Goal: Transaction & Acquisition: Book appointment/travel/reservation

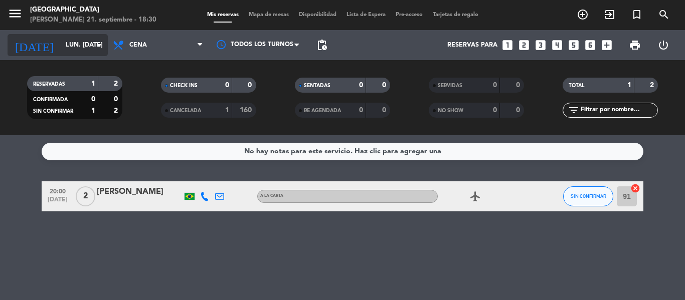
click at [79, 41] on input "lun. [DATE]" at bounding box center [103, 45] width 85 height 17
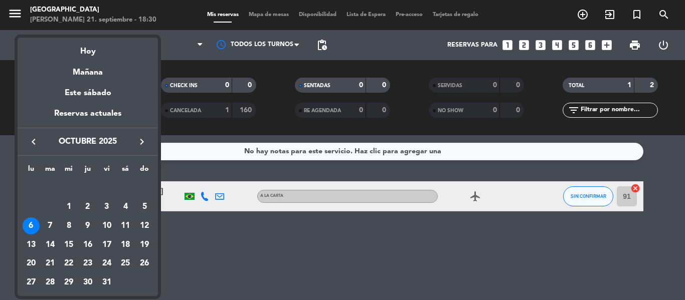
click at [36, 143] on icon "keyboard_arrow_left" at bounding box center [34, 142] width 12 height 12
click at [145, 248] on div "21" at bounding box center [144, 245] width 17 height 17
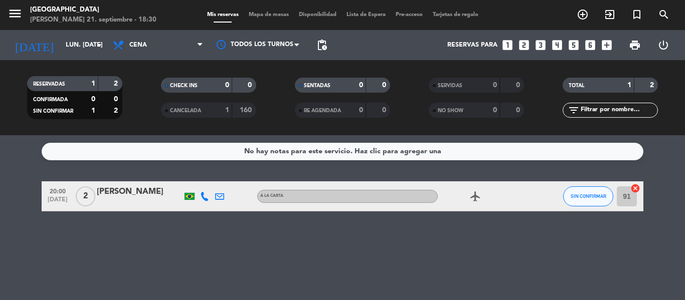
type input "dom. [DATE]"
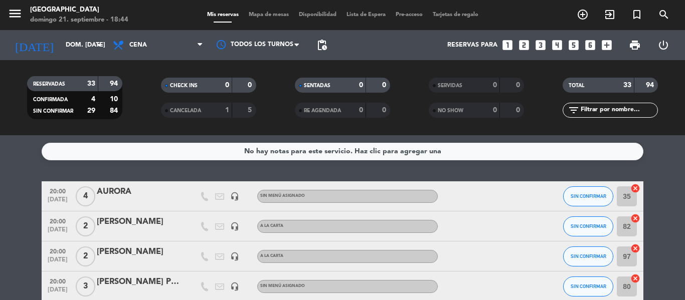
click at [520, 43] on icon "looks_two" at bounding box center [523, 45] width 13 height 13
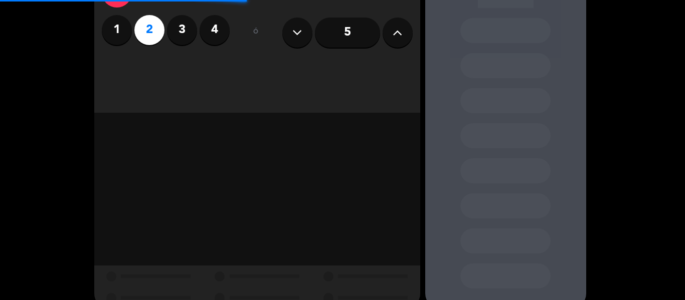
scroll to position [89, 0]
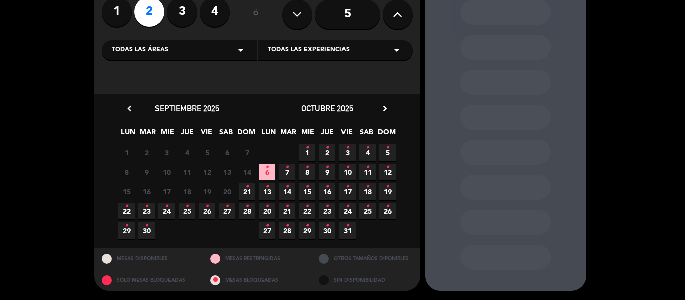
click at [250, 192] on span "21 •" at bounding box center [247, 191] width 17 height 17
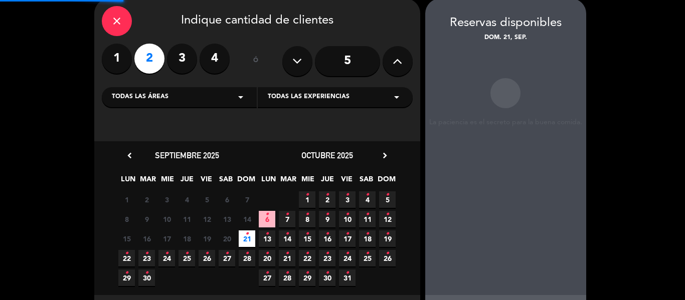
scroll to position [40, 0]
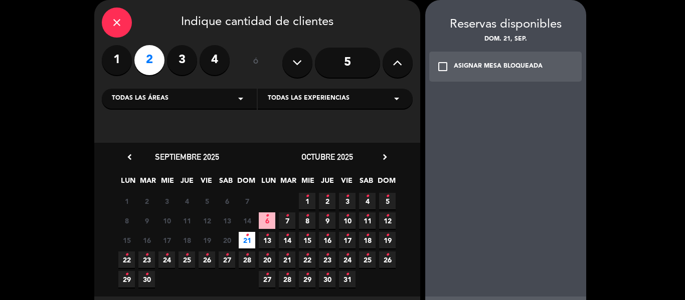
click at [494, 68] on div "ASIGNAR MESA BLOQUEADA" at bounding box center [498, 67] width 89 height 10
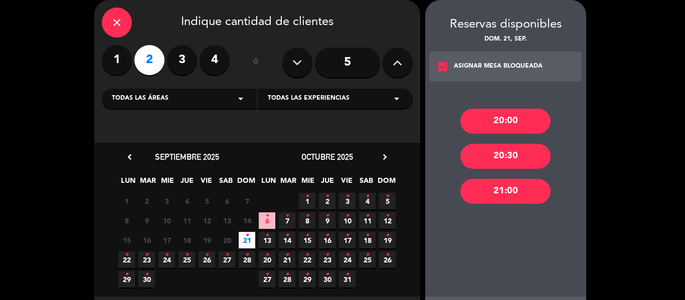
click at [509, 123] on div "20:00" at bounding box center [505, 121] width 90 height 25
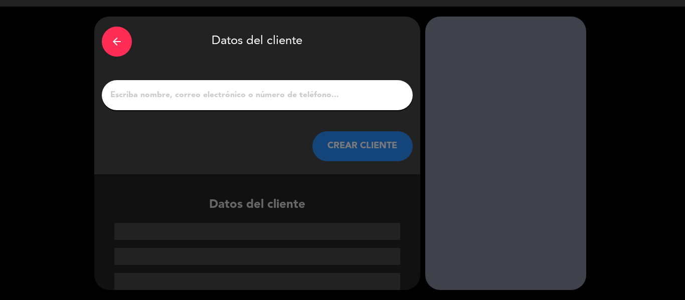
drag, startPoint x: 203, startPoint y: 84, endPoint x: 209, endPoint y: 96, distance: 13.0
click at [203, 85] on div at bounding box center [257, 95] width 311 height 30
click at [210, 97] on input "1" at bounding box center [257, 95] width 296 height 14
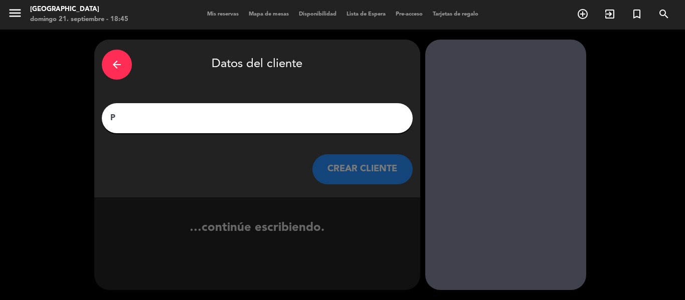
scroll to position [1, 0]
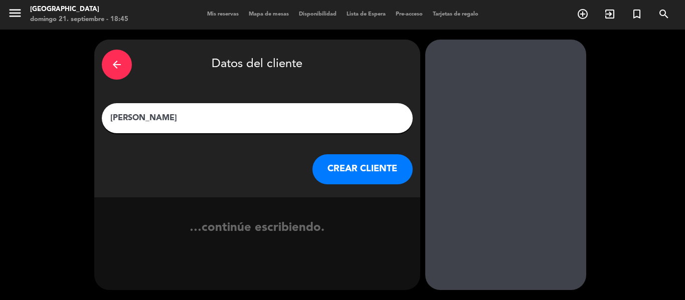
type input "[PERSON_NAME]"
click at [363, 163] on button "CREAR CLIENTE" at bounding box center [362, 169] width 100 height 30
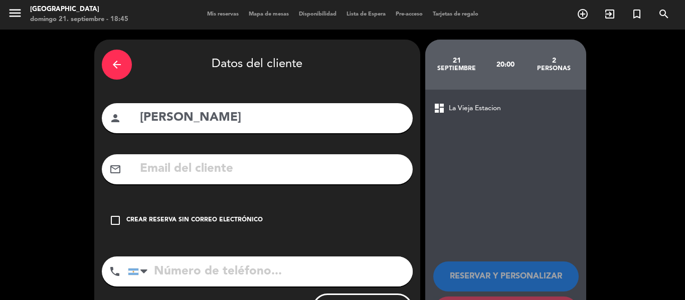
click at [219, 222] on div "Crear reserva sin correo electrónico" at bounding box center [194, 220] width 136 height 10
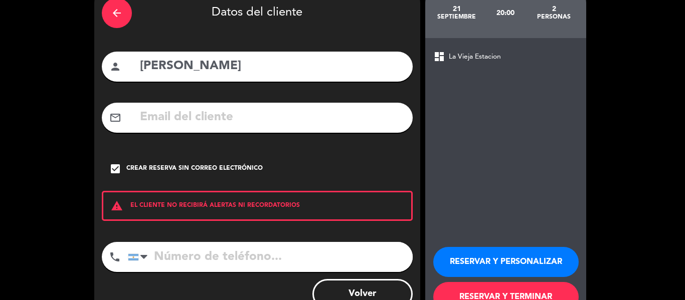
scroll to position [86, 0]
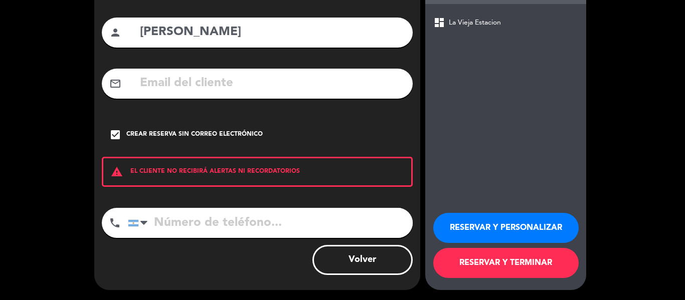
click at [512, 262] on button "RESERVAR Y TERMINAR" at bounding box center [505, 263] width 145 height 30
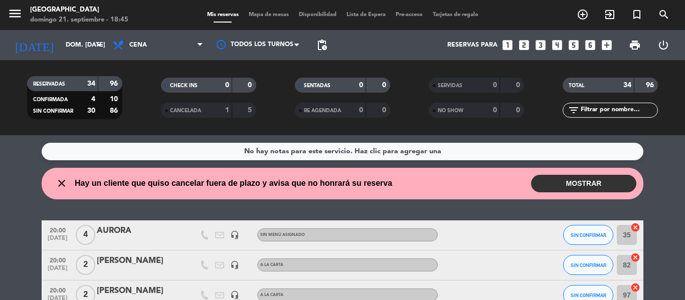
click at [599, 186] on button "MOSTRAR" at bounding box center [583, 184] width 105 height 18
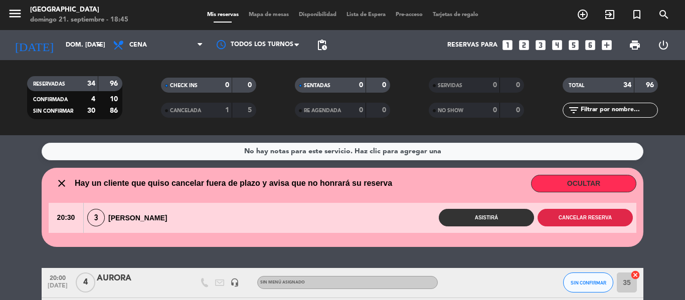
click at [567, 217] on button "Cancelar reserva" at bounding box center [584, 218] width 95 height 18
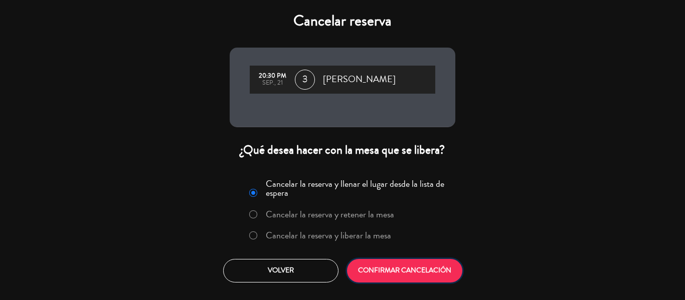
click at [416, 270] on button "CONFIRMAR CANCELACIÓN" at bounding box center [404, 271] width 115 height 24
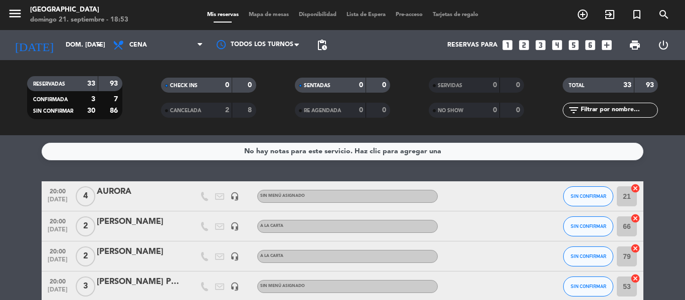
click at [554, 45] on icon "looks_4" at bounding box center [556, 45] width 13 height 13
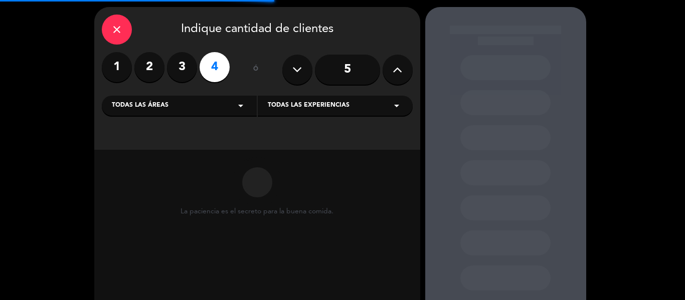
scroll to position [89, 0]
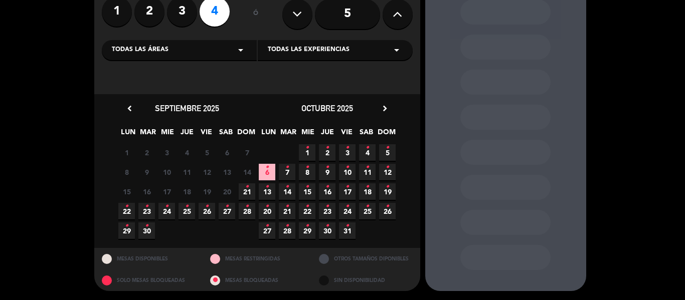
click at [127, 215] on span "22 •" at bounding box center [126, 211] width 17 height 17
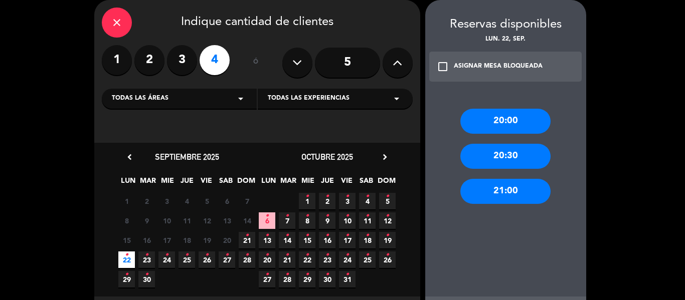
click at [510, 114] on div "20:00" at bounding box center [505, 121] width 90 height 25
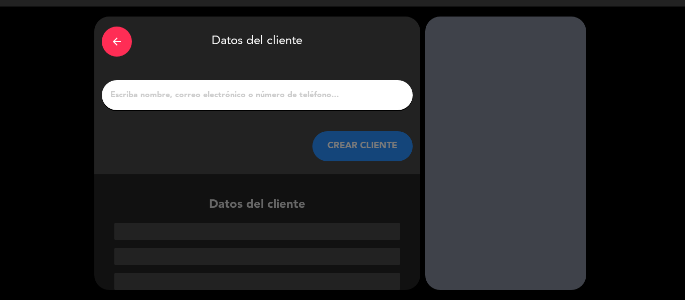
click at [248, 98] on input "1" at bounding box center [257, 95] width 296 height 14
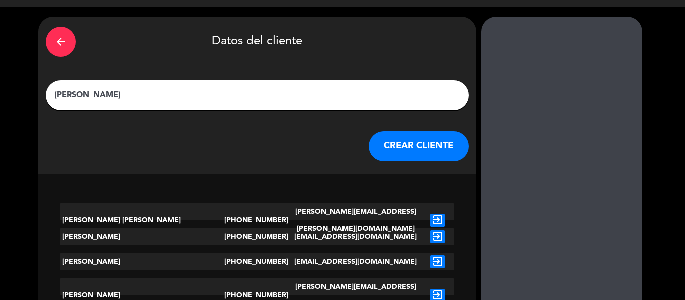
type input "[PERSON_NAME]"
click at [368, 152] on button "CREAR CLIENTE" at bounding box center [418, 146] width 100 height 30
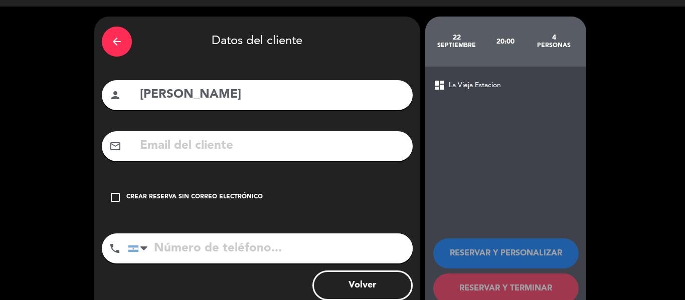
click at [250, 192] on div "Crear reserva sin correo electrónico" at bounding box center [194, 197] width 136 height 10
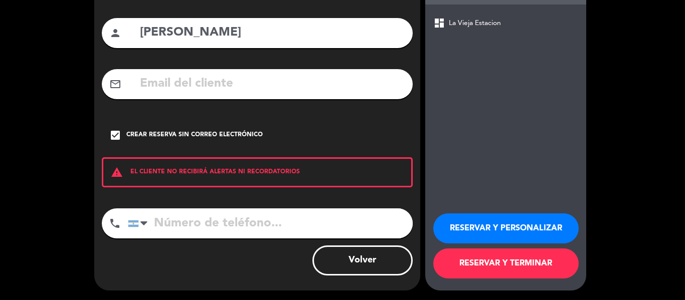
scroll to position [86, 0]
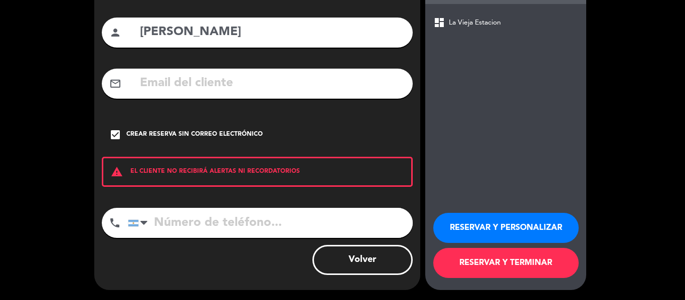
click at [521, 273] on button "RESERVAR Y TERMINAR" at bounding box center [505, 263] width 145 height 30
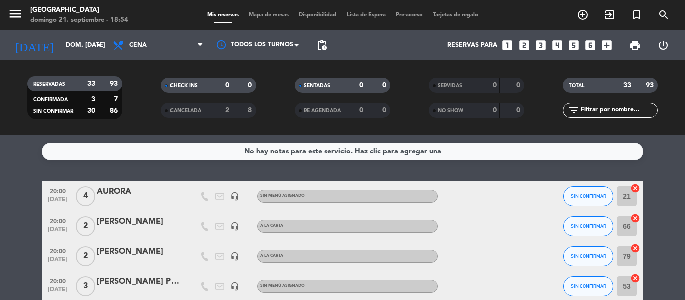
click at [161, 125] on div "CHECK INS 0 0 CANCELADA 2 8" at bounding box center [208, 97] width 134 height 55
click at [169, 169] on div "No hay notas para este servicio. Haz clic para agregar una 20:00 [DATE] 4 AUROR…" at bounding box center [342, 217] width 685 height 165
click at [541, 42] on icon "looks_3" at bounding box center [540, 45] width 13 height 13
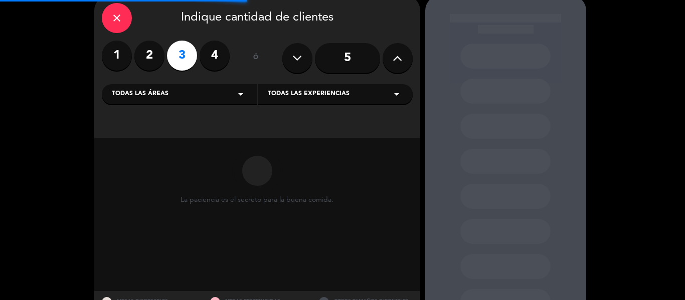
scroll to position [89, 0]
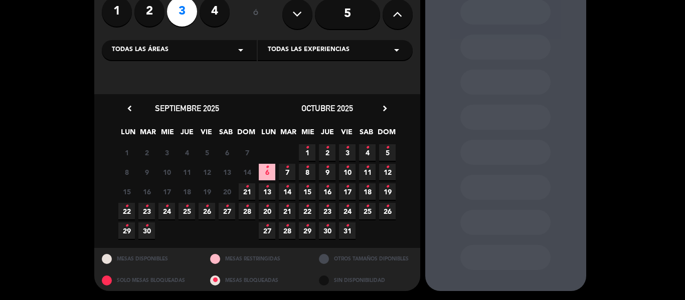
click at [252, 193] on span "21 •" at bounding box center [247, 191] width 17 height 17
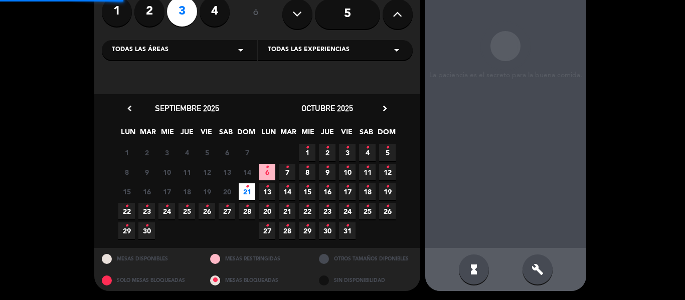
scroll to position [40, 0]
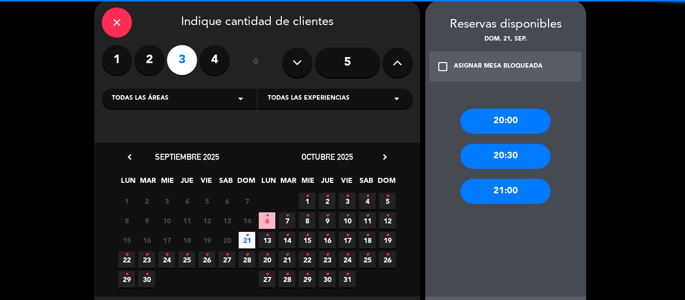
click at [511, 123] on div "20:00" at bounding box center [505, 121] width 90 height 25
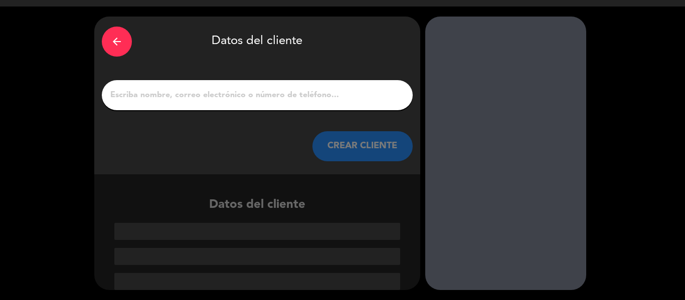
scroll to position [24, 0]
click at [256, 106] on div at bounding box center [257, 95] width 311 height 30
click at [261, 100] on input "1" at bounding box center [257, 95] width 296 height 14
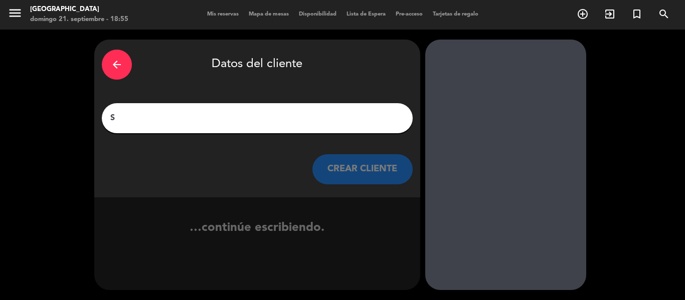
scroll to position [1, 0]
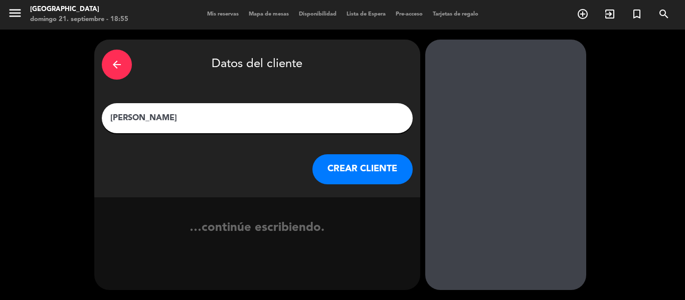
type input "[PERSON_NAME]"
click at [342, 166] on button "CREAR CLIENTE" at bounding box center [362, 169] width 100 height 30
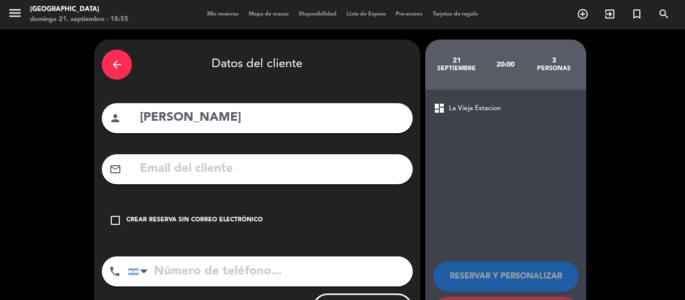
click at [185, 214] on div "check_box_outline_blank Crear reserva sin correo electrónico" at bounding box center [257, 220] width 311 height 30
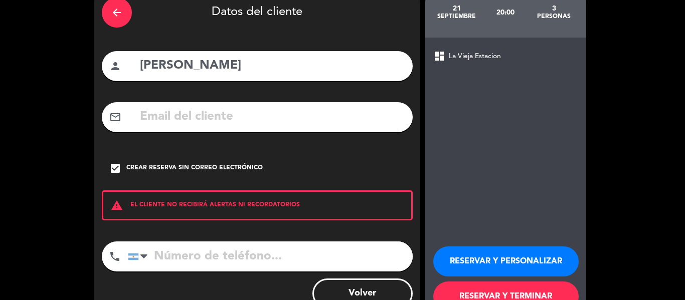
scroll to position [86, 0]
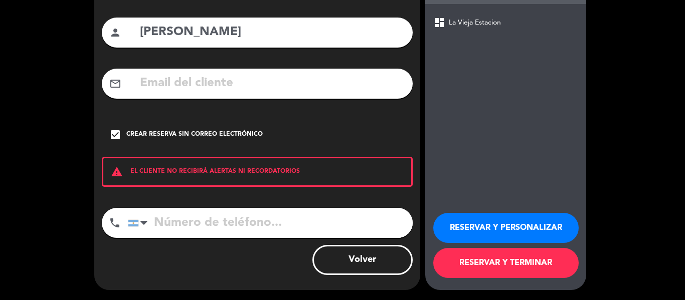
click at [539, 272] on button "RESERVAR Y TERMINAR" at bounding box center [505, 263] width 145 height 30
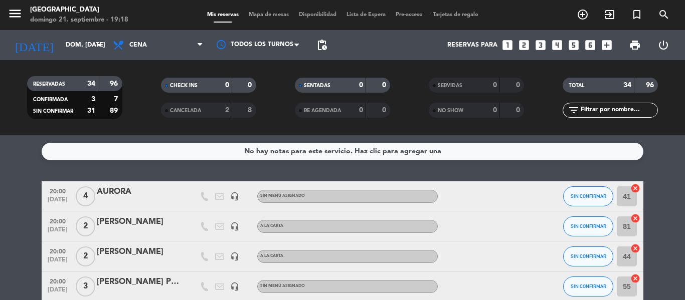
click at [528, 46] on icon "looks_two" at bounding box center [523, 45] width 13 height 13
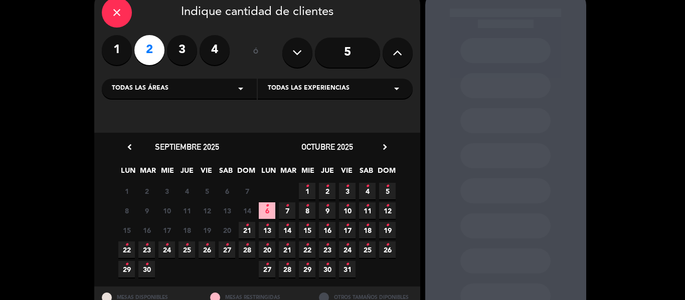
click at [251, 225] on span "21 •" at bounding box center [247, 230] width 17 height 17
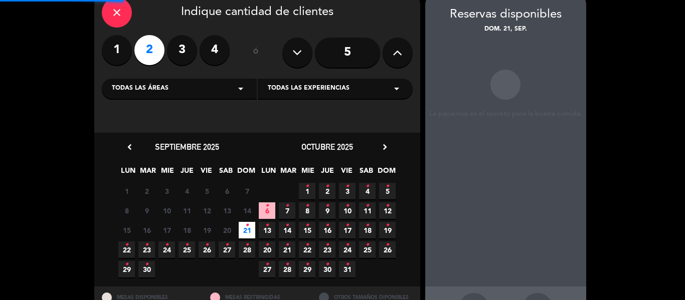
scroll to position [40, 0]
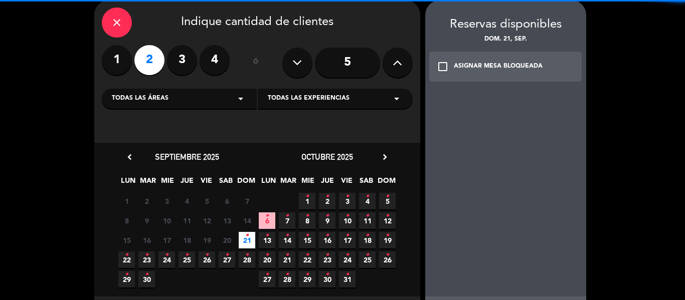
click at [497, 62] on div "ASIGNAR MESA BLOQUEADA" at bounding box center [498, 67] width 89 height 10
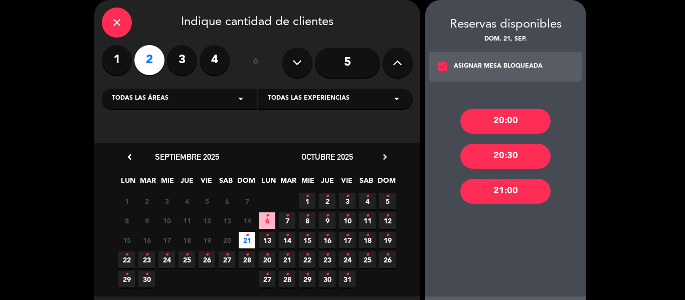
click at [503, 123] on div "20:00" at bounding box center [505, 121] width 90 height 25
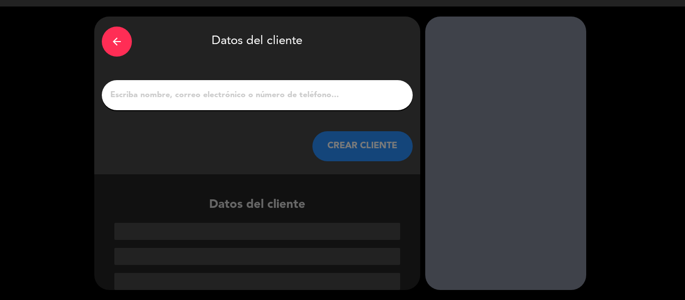
click at [227, 95] on input "1" at bounding box center [257, 95] width 296 height 14
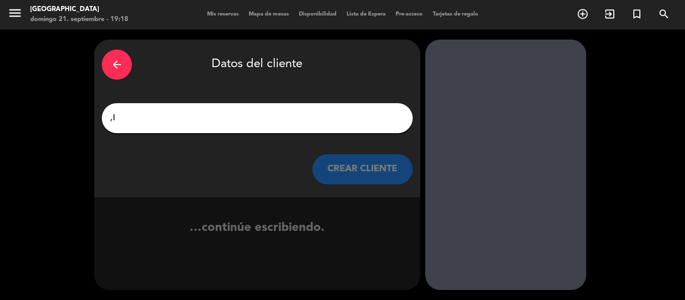
type input ","
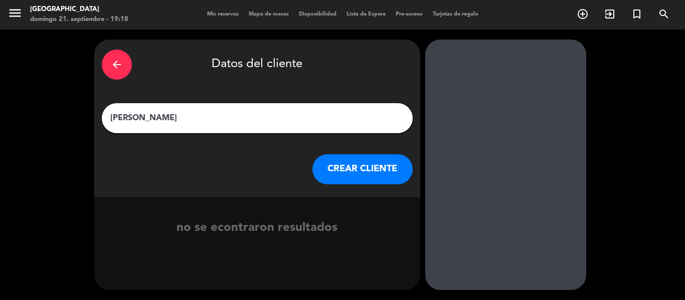
type input "[PERSON_NAME]"
click at [352, 176] on button "CREAR CLIENTE" at bounding box center [362, 169] width 100 height 30
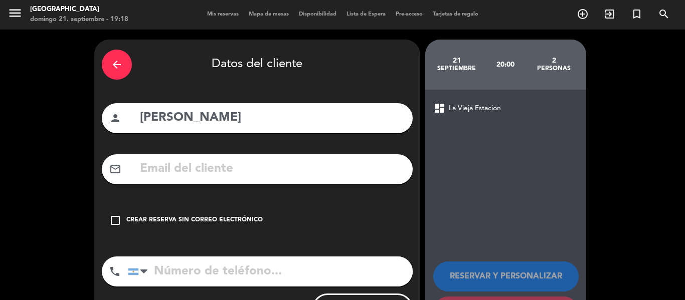
click at [209, 223] on div "Crear reserva sin correo electrónico" at bounding box center [194, 220] width 136 height 10
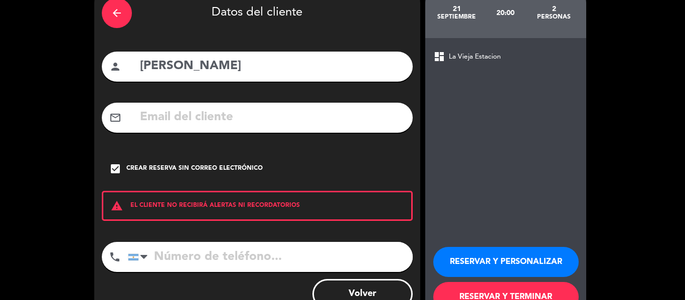
scroll to position [86, 0]
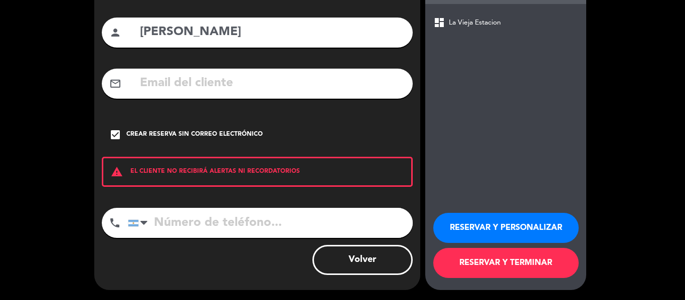
click at [479, 266] on button "RESERVAR Y TERMINAR" at bounding box center [505, 263] width 145 height 30
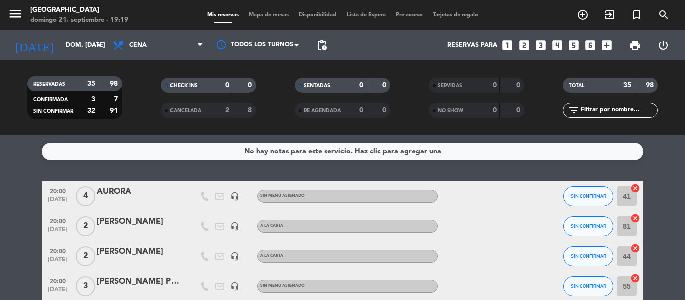
click at [222, 171] on div "No hay notas para este servicio. Haz clic para agregar una 20:00 [DATE] 4 AUROR…" at bounding box center [342, 217] width 685 height 165
click at [541, 44] on icon "looks_3" at bounding box center [540, 45] width 13 height 13
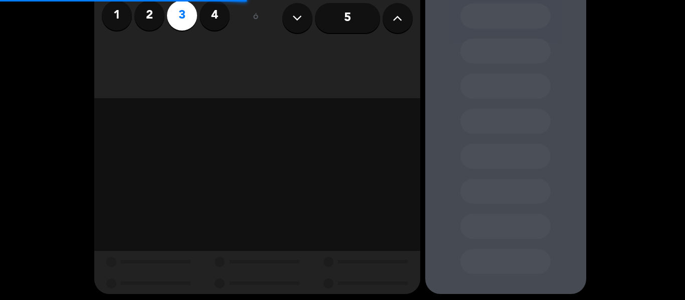
scroll to position [89, 0]
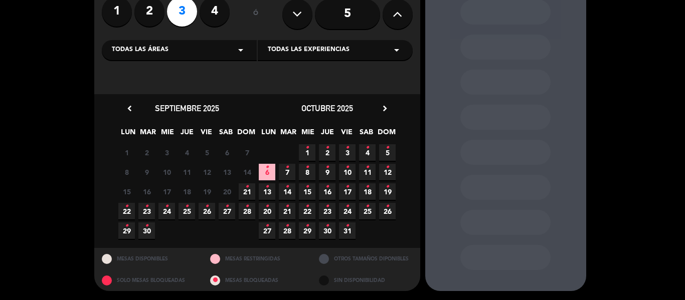
click at [246, 191] on icon "•" at bounding box center [247, 187] width 4 height 16
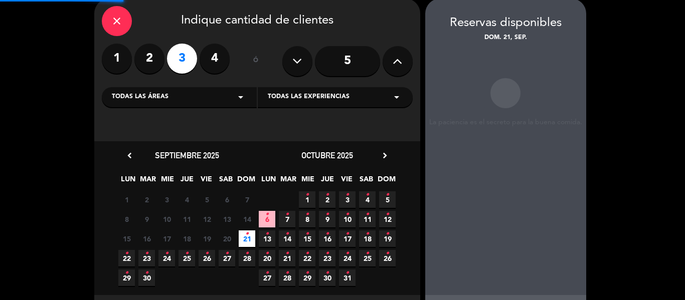
scroll to position [40, 0]
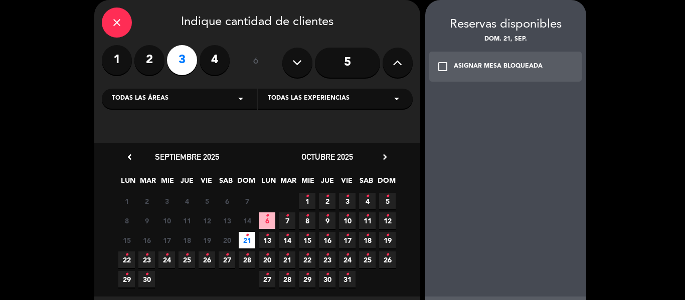
drag, startPoint x: 507, startPoint y: 76, endPoint x: 507, endPoint y: 88, distance: 11.5
click at [507, 74] on div "check_box_outline_blank ASIGNAR MESA BLOQUEADA" at bounding box center [505, 67] width 153 height 30
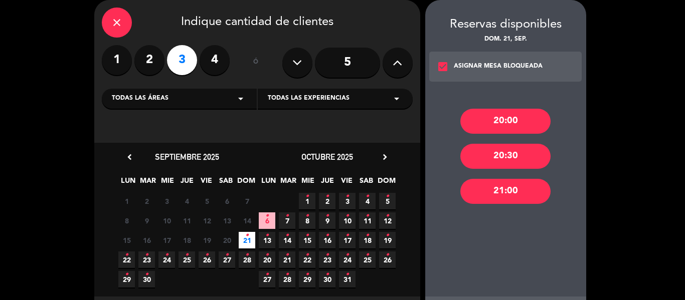
click at [518, 125] on div "20:00" at bounding box center [505, 121] width 90 height 25
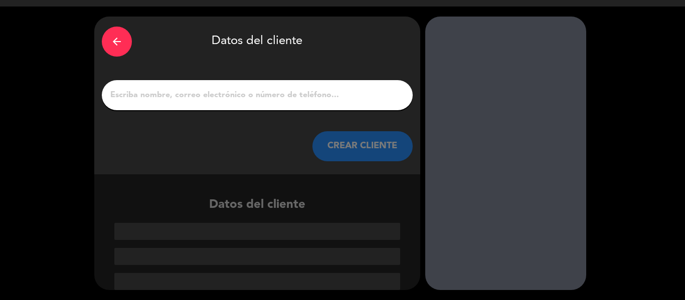
click at [246, 96] on input "1" at bounding box center [257, 95] width 296 height 14
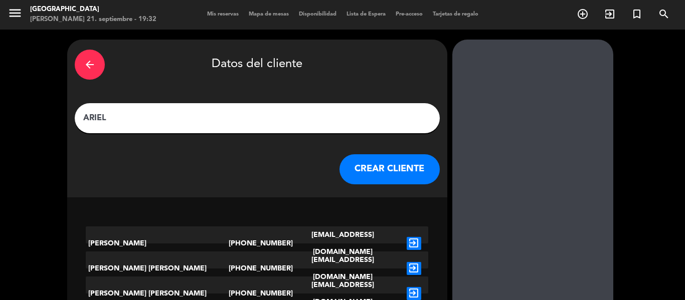
type input "ARIEL"
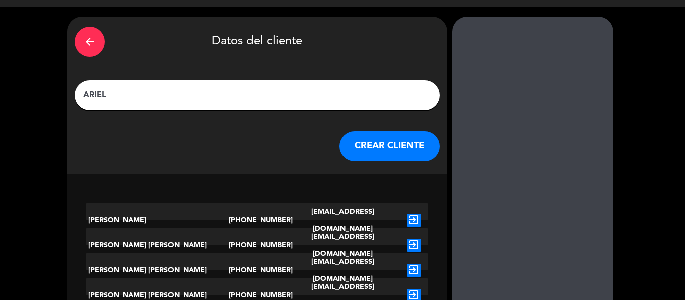
click at [348, 151] on button "CREAR CLIENTE" at bounding box center [389, 146] width 100 height 30
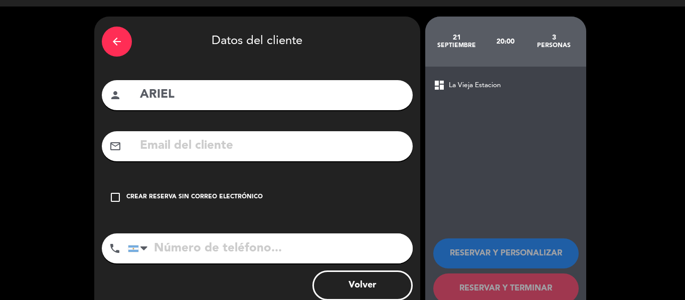
click at [198, 201] on div "Crear reserva sin correo electrónico" at bounding box center [194, 197] width 136 height 10
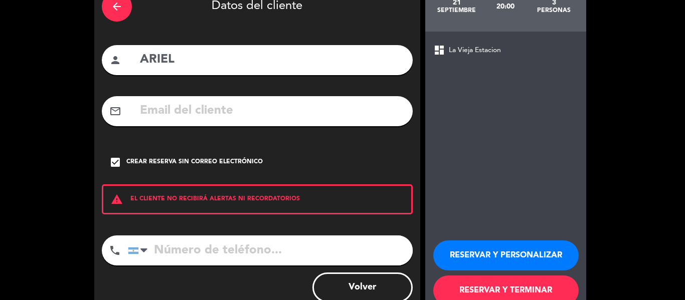
scroll to position [86, 0]
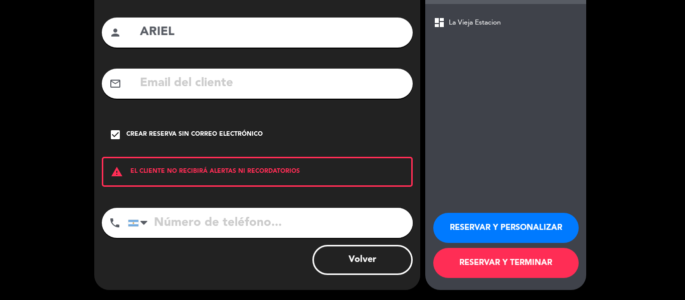
click at [536, 266] on button "RESERVAR Y TERMINAR" at bounding box center [505, 263] width 145 height 30
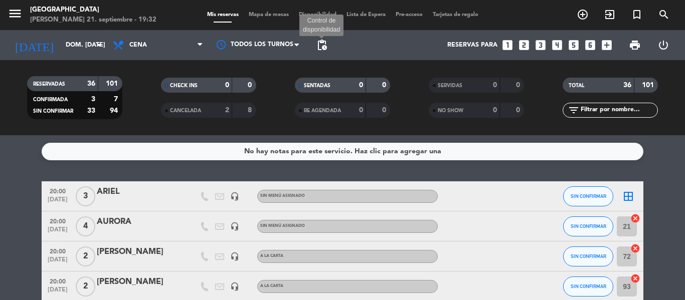
click at [324, 49] on span "pending_actions" at bounding box center [322, 45] width 12 height 12
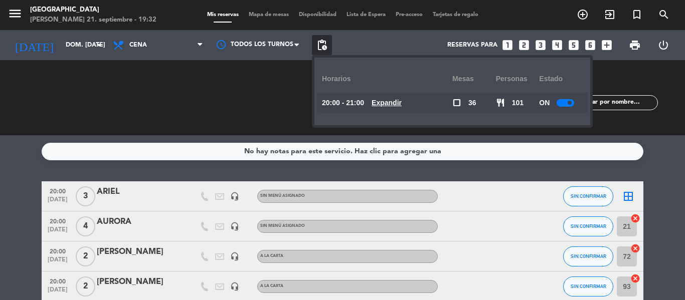
click at [572, 107] on div "ON" at bounding box center [561, 103] width 44 height 20
click at [562, 106] on div "ON" at bounding box center [561, 103] width 44 height 20
click at [566, 103] on div at bounding box center [565, 103] width 18 height 8
click at [385, 50] on div "Reservas para looks_one looks_two looks_3 looks_4 looks_5 looks_6 add_box" at bounding box center [474, 45] width 285 height 30
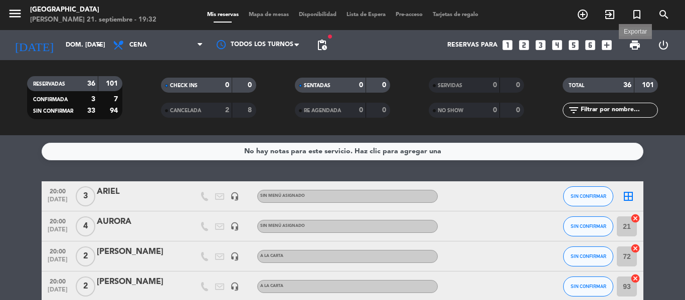
click at [639, 46] on span "print" at bounding box center [634, 45] width 12 height 12
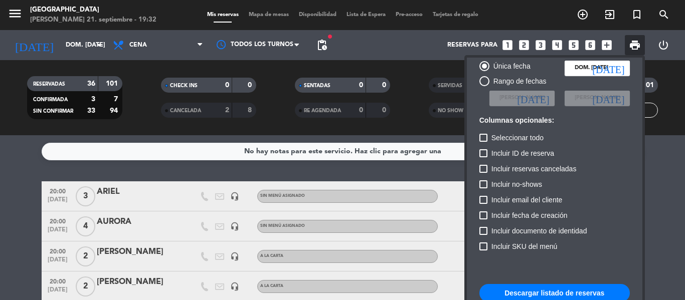
scroll to position [61, 0]
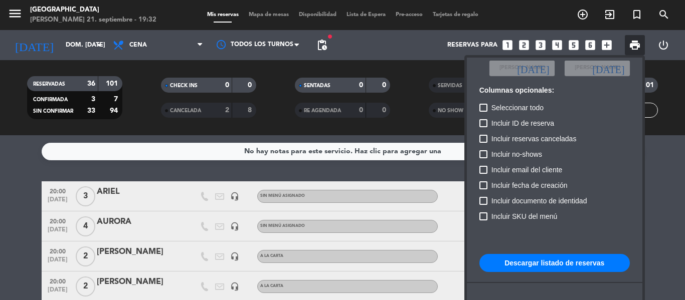
click at [560, 268] on button "Descargar listado de reservas" at bounding box center [554, 263] width 150 height 18
click at [125, 116] on div at bounding box center [342, 150] width 685 height 300
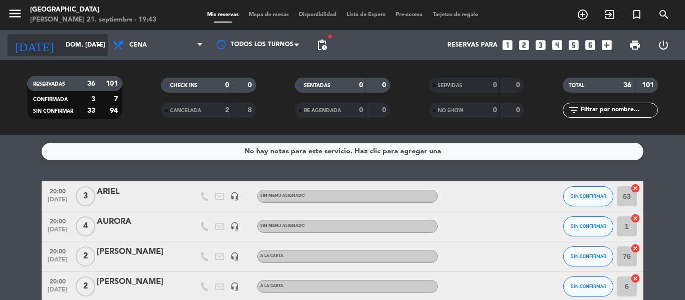
click at [78, 38] on input "dom. [DATE]" at bounding box center [103, 45] width 85 height 17
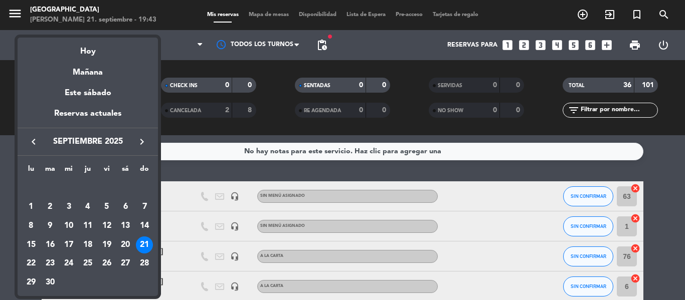
click at [141, 144] on icon "keyboard_arrow_right" at bounding box center [142, 142] width 12 height 12
click at [86, 223] on div "9" at bounding box center [87, 225] width 17 height 17
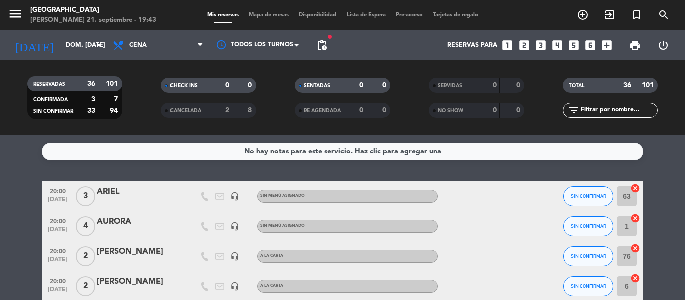
type input "[DEMOGRAPHIC_DATA] [DATE]"
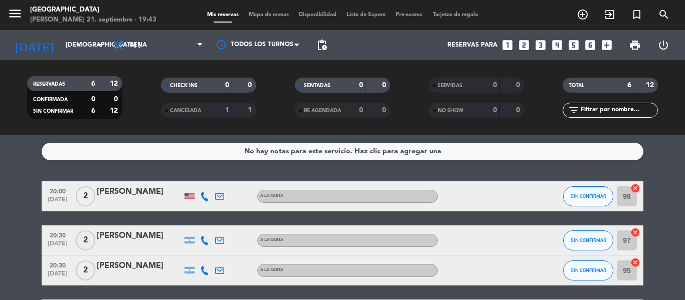
click at [556, 46] on icon "looks_4" at bounding box center [556, 45] width 13 height 13
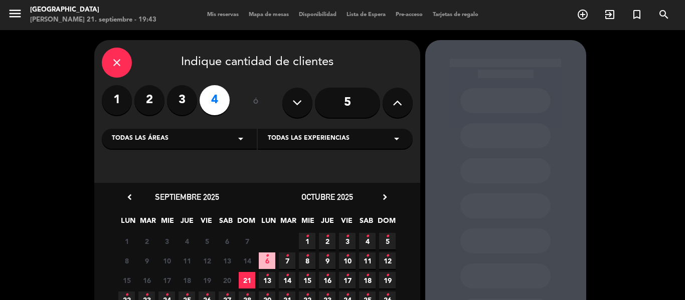
scroll to position [50, 0]
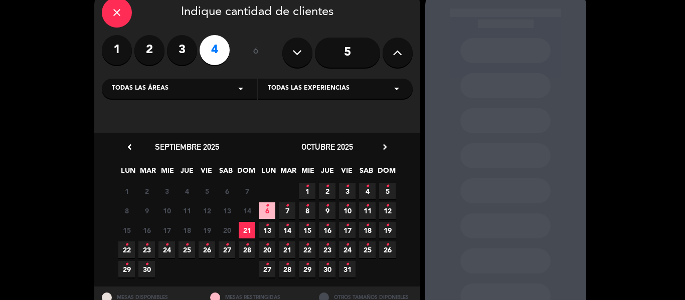
click at [329, 213] on span "9 •" at bounding box center [327, 210] width 17 height 17
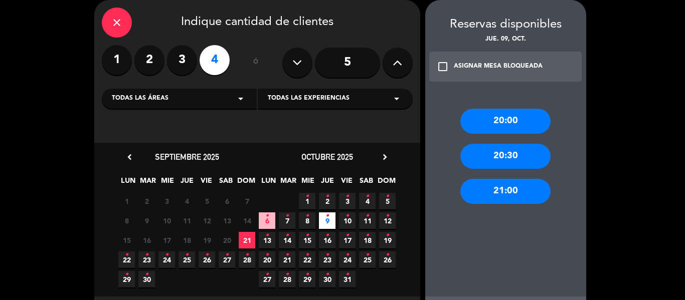
click at [520, 118] on div "20:00" at bounding box center [505, 121] width 90 height 25
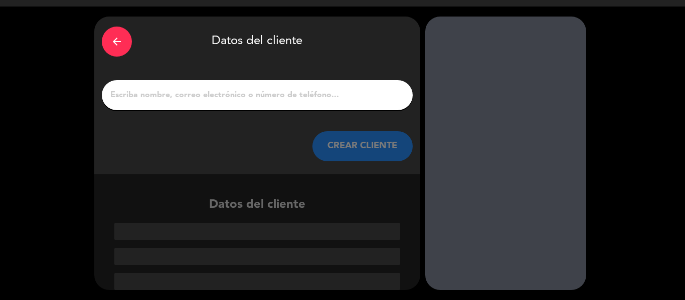
scroll to position [24, 0]
click at [243, 90] on input "1" at bounding box center [257, 95] width 296 height 14
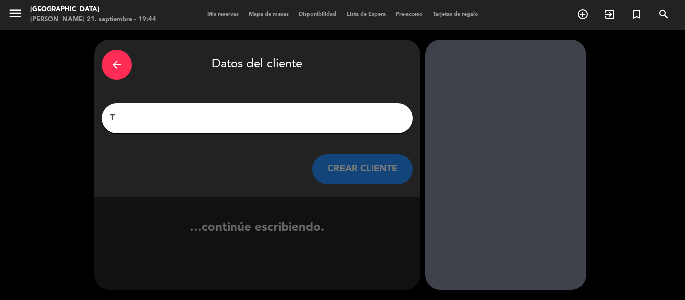
scroll to position [1, 0]
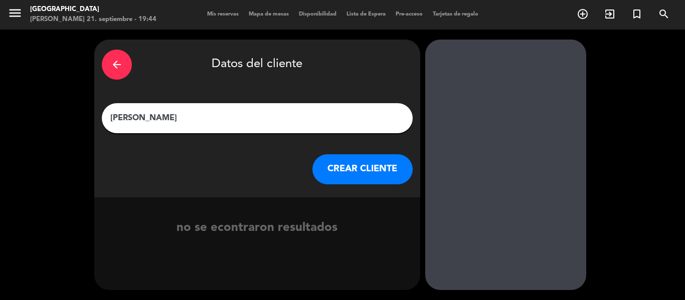
type input "[PERSON_NAME]"
click at [339, 156] on button "CREAR CLIENTE" at bounding box center [362, 169] width 100 height 30
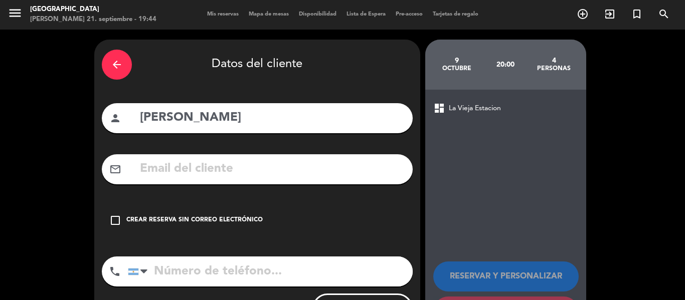
click at [230, 209] on div "check_box_outline_blank Crear reserva sin correo electrónico" at bounding box center [257, 220] width 311 height 30
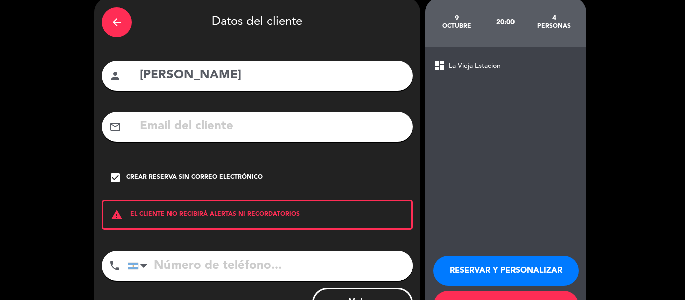
scroll to position [86, 0]
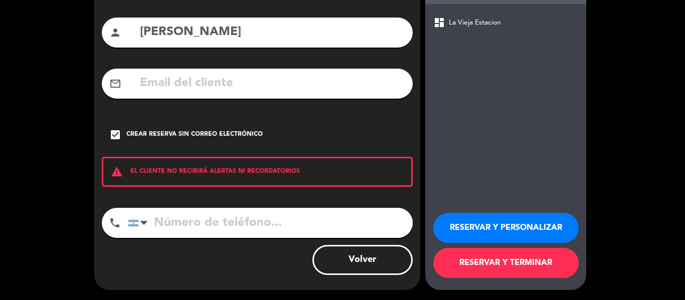
click at [469, 273] on button "RESERVAR Y TERMINAR" at bounding box center [505, 263] width 145 height 30
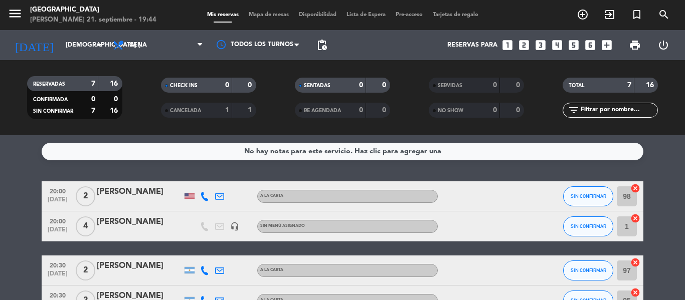
click at [132, 126] on div "RESERVADAS 7 16 CONFIRMADA 0 0 SIN CONFIRMAR 7 16 CHECK INS 0 0 CANCELADA 1 1 S…" at bounding box center [342, 97] width 685 height 75
click at [132, 128] on div "RESERVADAS 7 16 CONFIRMADA 0 0 SIN CONFIRMAR 7 16 CHECK INS 0 0 CANCELADA 1 1 S…" at bounding box center [342, 97] width 685 height 75
